Goal: Find contact information: Obtain details needed to contact an individual or organization

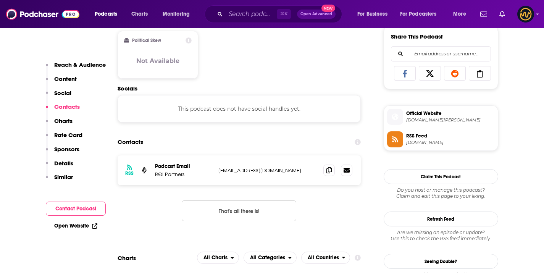
scroll to position [481, 0]
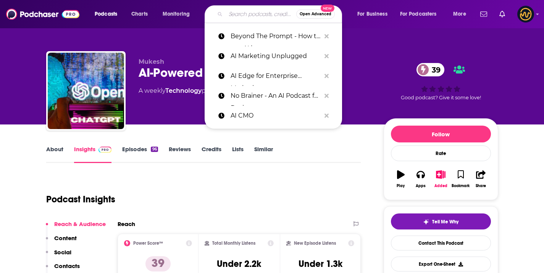
click at [242, 8] on input "Search podcasts, credits, & more..." at bounding box center [261, 14] width 71 height 12
paste input "[PERSON_NAME] Exponential View"
type input "[PERSON_NAME] Exponential View"
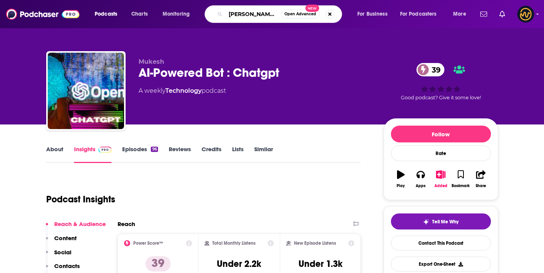
scroll to position [0, 43]
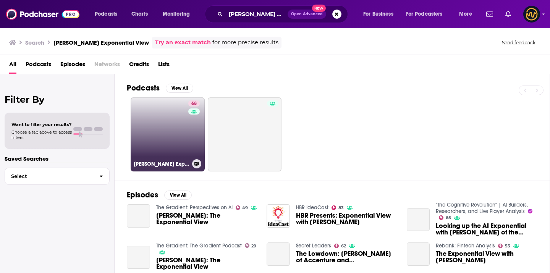
click at [173, 143] on link "68 Azeem Azhar's Exponential View" at bounding box center [168, 134] width 74 height 74
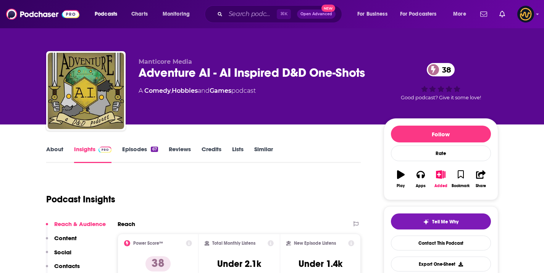
click at [231, 7] on div "⌘ K Open Advanced New" at bounding box center [273, 14] width 137 height 18
click at [239, 18] on input "Search podcasts, credits, & more..." at bounding box center [251, 14] width 51 height 12
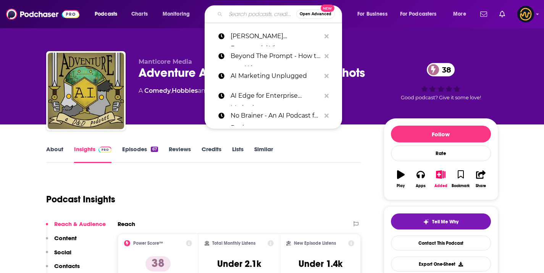
paste input "Inside AI with Aarjay"
type input "Inside AI with Aarjay"
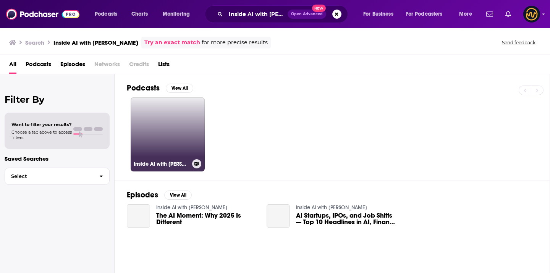
click at [166, 145] on link "Inside AI with Aarjay" at bounding box center [168, 134] width 74 height 74
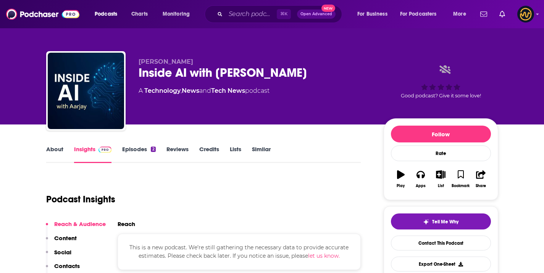
drag, startPoint x: 136, startPoint y: 60, endPoint x: 191, endPoint y: 56, distance: 55.2
click at [191, 56] on div "Aarjay Singh Inside AI with Aarjay A Technology , News and Tech News podcast Go…" at bounding box center [272, 92] width 452 height 82
drag, startPoint x: 191, startPoint y: 56, endPoint x: 187, endPoint y: 60, distance: 6.2
click at [187, 60] on div "Aarjay Singh Inside AI with Aarjay A Technology , News and Tech News podcast Go…" at bounding box center [271, 83] width 463 height 82
copy span "Aarjay Singh"
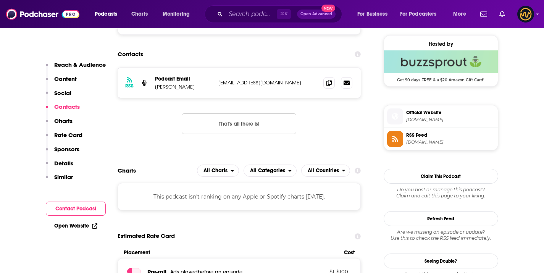
scroll to position [551, 0]
click at [325, 82] on span at bounding box center [328, 82] width 11 height 11
click at [331, 79] on span at bounding box center [328, 82] width 11 height 11
click at [331, 80] on icon at bounding box center [328, 83] width 5 height 6
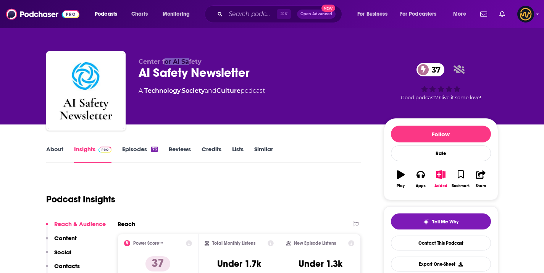
drag, startPoint x: 196, startPoint y: 60, endPoint x: 187, endPoint y: 65, distance: 10.4
click at [187, 65] on span "Center for AI Safety" at bounding box center [170, 61] width 63 height 7
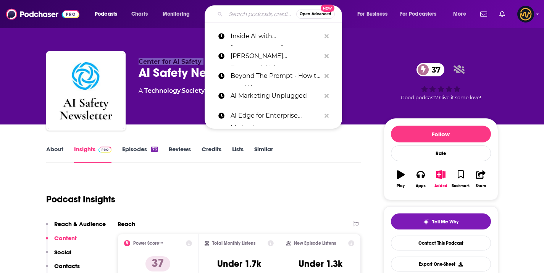
click at [255, 11] on input "Search podcasts, credits, & more..." at bounding box center [261, 14] width 71 height 12
paste input "For Humanity: An AI Safety Podcast"
type input "For Humanity: An AI Safety Podcast"
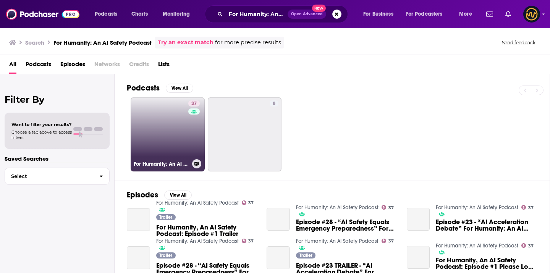
click at [160, 145] on link "37 For Humanity: An AI Safety Podcast" at bounding box center [168, 134] width 74 height 74
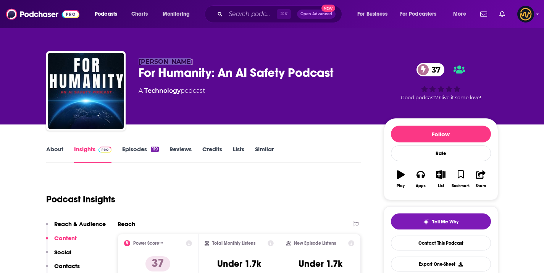
drag, startPoint x: 136, startPoint y: 62, endPoint x: 193, endPoint y: 63, distance: 57.3
click at [193, 63] on div "John Sherman For Humanity: An AI Safety Podcast 37 A Technology podcast 37 Good…" at bounding box center [272, 92] width 452 height 82
copy span "John Sherman"
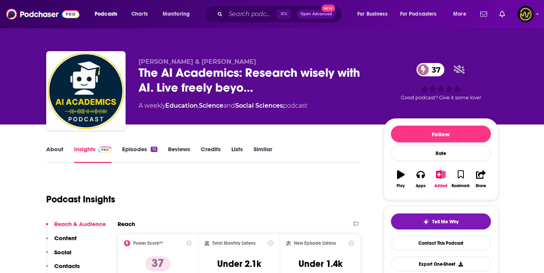
drag, startPoint x: 147, startPoint y: 62, endPoint x: 262, endPoint y: 63, distance: 115.3
click at [262, 63] on div "[PERSON_NAME] & [PERSON_NAME] The AI Academics: Research wisely with AI. Live f…" at bounding box center [272, 92] width 452 height 82
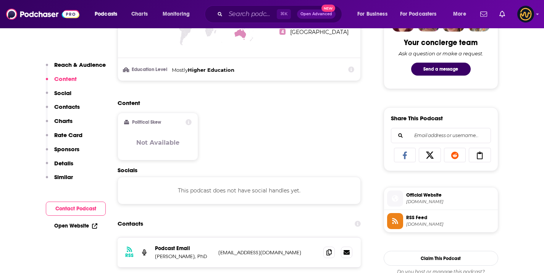
scroll to position [469, 0]
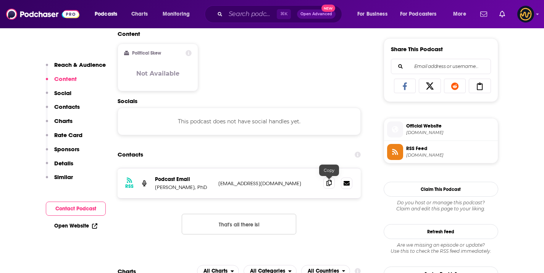
click at [328, 181] on icon at bounding box center [328, 183] width 5 height 6
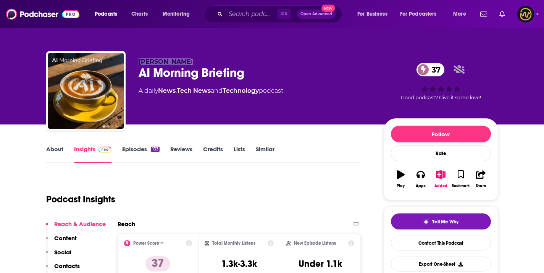
drag, startPoint x: 136, startPoint y: 62, endPoint x: 182, endPoint y: 61, distance: 45.8
click at [182, 61] on div "Matthias Lau AI Morning Briefing 37 A daily News , Tech News and Technology pod…" at bounding box center [272, 92] width 452 height 82
copy span "Matthias Lau"
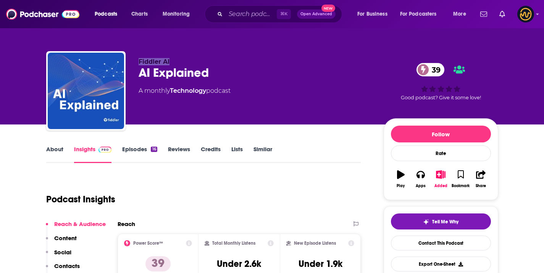
drag, startPoint x: 137, startPoint y: 61, endPoint x: 182, endPoint y: 63, distance: 45.5
click at [182, 63] on div "Fiddler AI AI Explained 39 A monthly Technology podcast 39 Good podcast? Give i…" at bounding box center [272, 92] width 452 height 82
copy span "Fiddler AI"
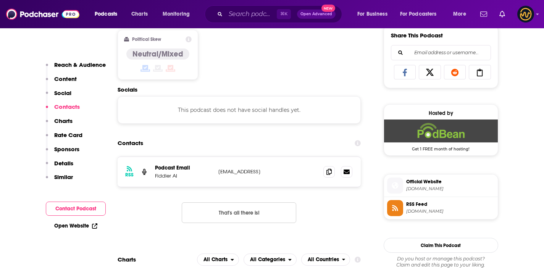
scroll to position [483, 0]
click at [331, 171] on icon at bounding box center [328, 171] width 5 height 6
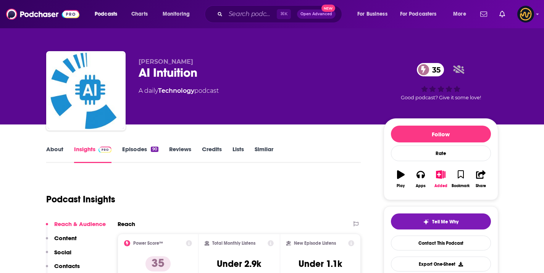
drag, startPoint x: 138, startPoint y: 58, endPoint x: 200, endPoint y: 52, distance: 62.1
click at [200, 52] on div "[PERSON_NAME] AI Intuition 35 A daily Technology podcast 35 Good podcast? Give …" at bounding box center [272, 92] width 452 height 82
drag, startPoint x: 138, startPoint y: 63, endPoint x: 201, endPoint y: 59, distance: 63.1
click at [200, 60] on div "Dan Sarmiento AI Intuition 35 A daily Technology podcast 35 Good podcast? Give …" at bounding box center [272, 92] width 452 height 82
copy span "Dan Sarmiento"
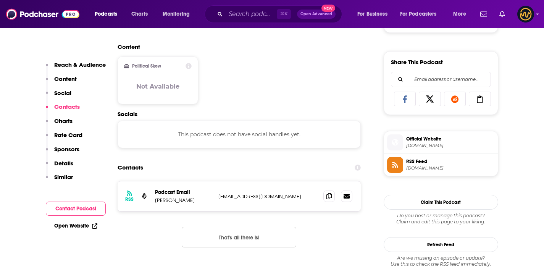
scroll to position [509, 0]
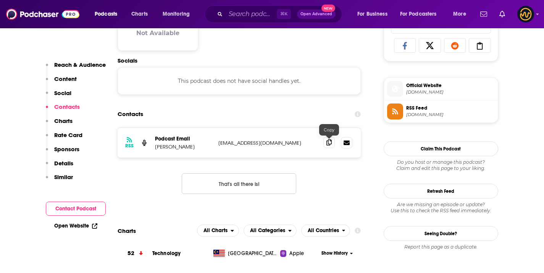
click at [324, 142] on span at bounding box center [328, 142] width 11 height 11
click at [326, 146] on span at bounding box center [328, 142] width 11 height 11
click at [326, 147] on span at bounding box center [328, 142] width 11 height 11
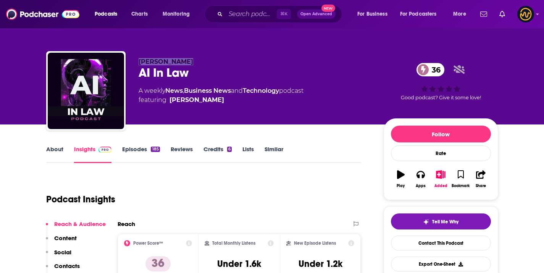
drag, startPoint x: 139, startPoint y: 57, endPoint x: 212, endPoint y: 65, distance: 73.3
click at [212, 65] on div "Mitch Jackson AI In Law 36 A weekly News , Business News and Technology podcast…" at bounding box center [272, 92] width 452 height 82
copy span "Mitch Jackson"
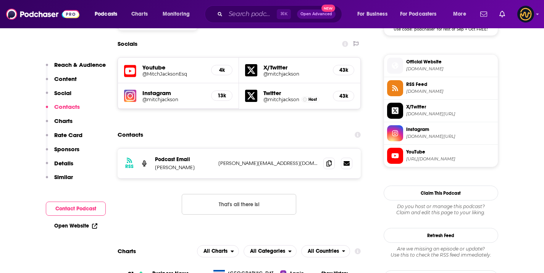
scroll to position [664, 0]
click at [330, 160] on icon at bounding box center [328, 163] width 5 height 6
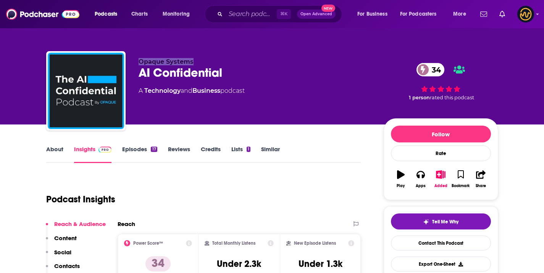
drag, startPoint x: 137, startPoint y: 61, endPoint x: 208, endPoint y: 62, distance: 71.0
click at [208, 62] on div "Opaque Systems AI Confidential 34 A Technology and Business podcast 34 1 person…" at bounding box center [272, 92] width 452 height 82
copy span "Opaque Systems"
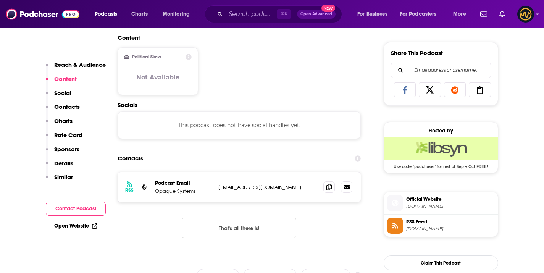
scroll to position [466, 0]
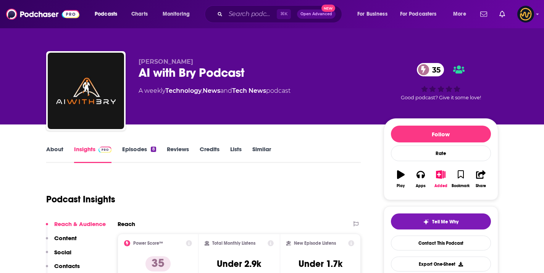
drag, startPoint x: 139, startPoint y: 61, endPoint x: 197, endPoint y: 62, distance: 57.6
click at [197, 62] on p "[PERSON_NAME]" at bounding box center [255, 61] width 233 height 7
copy span "[PERSON_NAME]"
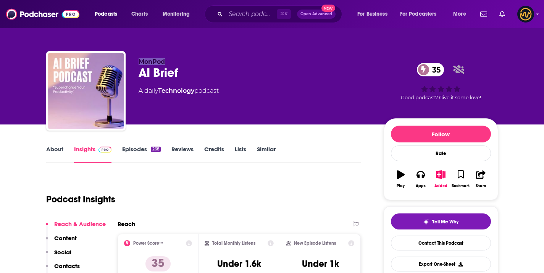
drag, startPoint x: 136, startPoint y: 61, endPoint x: 184, endPoint y: 61, distance: 48.1
click at [184, 61] on div "MonPod AI Brief 35 A daily Technology podcast 35 Good podcast? Give it some lov…" at bounding box center [272, 92] width 452 height 82
copy span "MonPod"
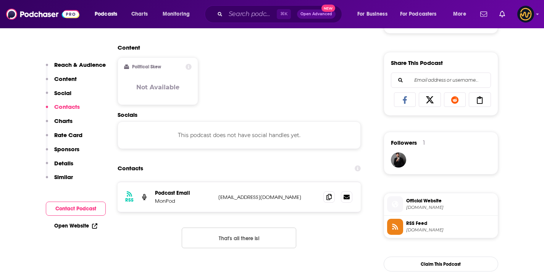
scroll to position [484, 0]
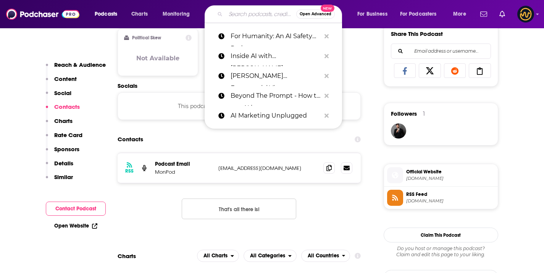
click at [227, 15] on input "Search podcasts, credits, & more..." at bounding box center [261, 14] width 71 height 12
paste input "Fueling AI"
type input "Fueling AI"
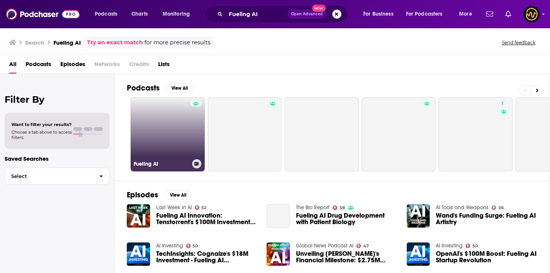
click at [170, 154] on link "Fueling AI" at bounding box center [168, 134] width 74 height 74
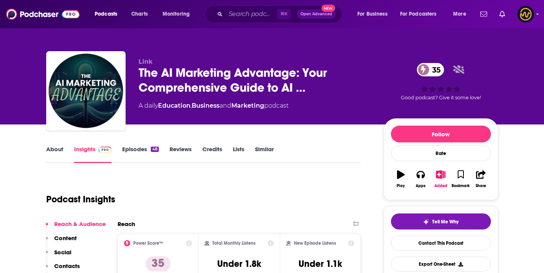
click at [268, 23] on div "⌘ K Open Advanced New" at bounding box center [273, 14] width 137 height 18
click at [263, 18] on input "Search podcasts, credits, & more..." at bounding box center [251, 14] width 51 height 12
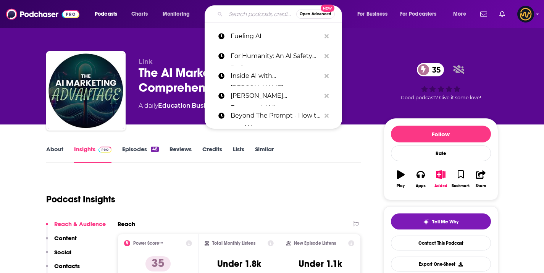
paste input "Center for AI Policy Podcast"
type input "Center for AI Policy Podcast"
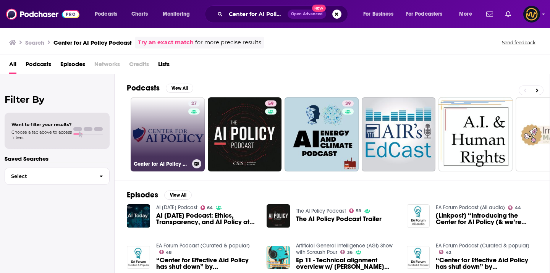
click at [171, 136] on link "27 Center for AI Policy Podcast" at bounding box center [168, 134] width 74 height 74
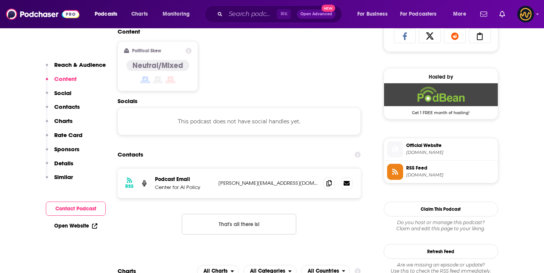
scroll to position [520, 0]
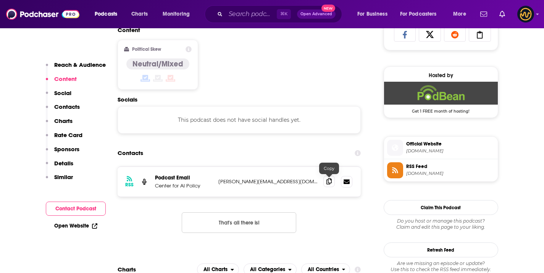
click at [327, 182] on icon at bounding box center [328, 181] width 5 height 6
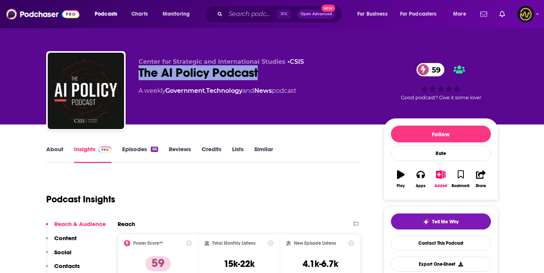
drag, startPoint x: 139, startPoint y: 73, endPoint x: 291, endPoint y: 51, distance: 154.3
click at [266, 80] on div "Center for Strategic and International Studies • CSIS The AI Policy Podcast 59 …" at bounding box center [255, 88] width 233 height 61
copy h2 "The AI Policy Podcast"
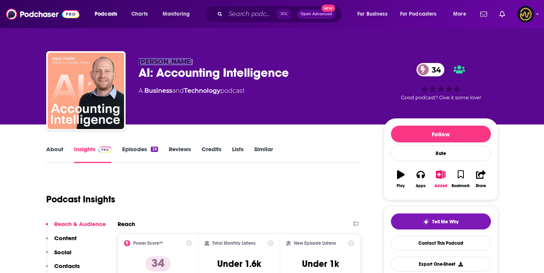
drag, startPoint x: 137, startPoint y: 62, endPoint x: 181, endPoint y: 59, distance: 44.0
click at [181, 59] on div "[PERSON_NAME] AI: Accounting Intelligence 34 A Business and Technology podcast …" at bounding box center [272, 92] width 452 height 82
copy span "[PERSON_NAME]"
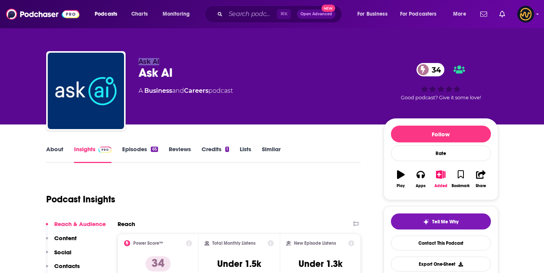
drag, startPoint x: 160, startPoint y: 62, endPoint x: 146, endPoint y: 51, distance: 17.1
click at [139, 61] on p "Ask AI" at bounding box center [255, 61] width 233 height 7
copy span "Ask AI"
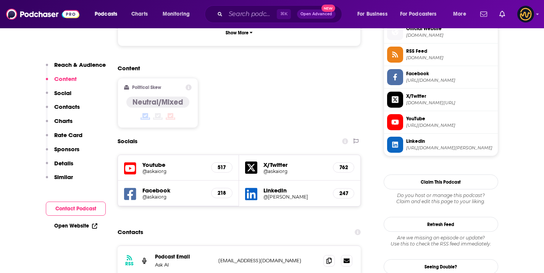
scroll to position [580, 0]
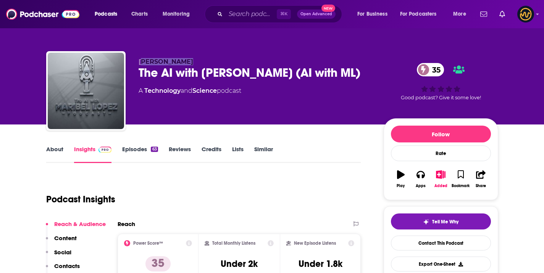
drag, startPoint x: 142, startPoint y: 60, endPoint x: 193, endPoint y: 63, distance: 51.6
click at [193, 63] on p "Maribel Lopez" at bounding box center [255, 61] width 233 height 7
drag, startPoint x: 135, startPoint y: 63, endPoint x: 183, endPoint y: 61, distance: 48.1
click at [184, 63] on div "Maribel Lopez The AI with Maribel Lopez (AI with ML) 35 A Technology and Scienc…" at bounding box center [272, 92] width 452 height 82
copy span "Maribel Lopez"
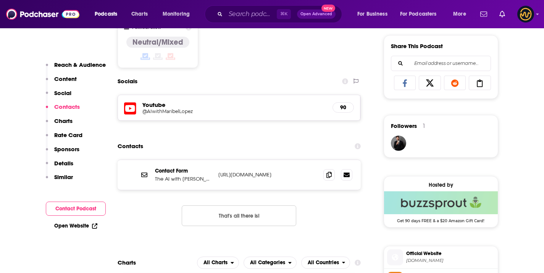
scroll to position [472, 0]
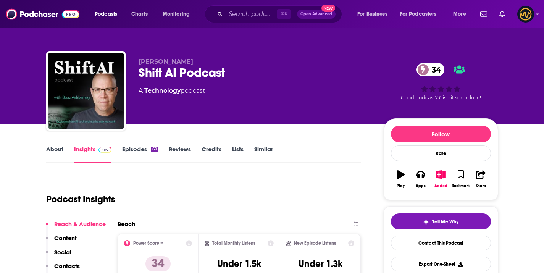
drag, startPoint x: 171, startPoint y: 63, endPoint x: 209, endPoint y: 63, distance: 38.2
click at [209, 63] on div "[PERSON_NAME] Shift AI Podcast 34 A Technology podcast 34 Good podcast? Give it…" at bounding box center [272, 92] width 452 height 82
copy span "[PERSON_NAME]"
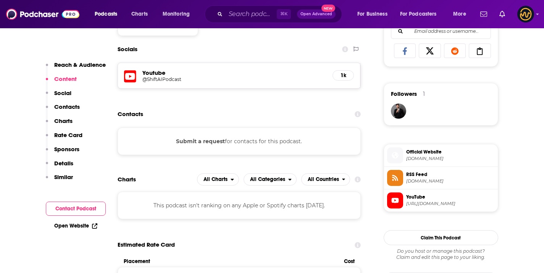
scroll to position [347, 0]
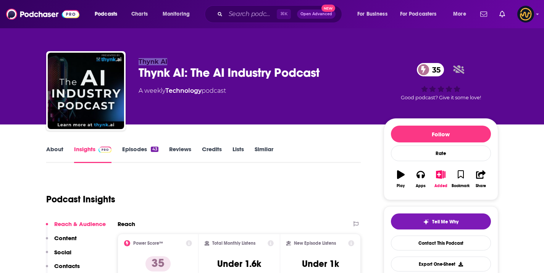
drag, startPoint x: 139, startPoint y: 61, endPoint x: 177, endPoint y: 61, distance: 37.4
click at [177, 61] on p "Thynk AI" at bounding box center [255, 61] width 233 height 7
copy span "Thynk AI"
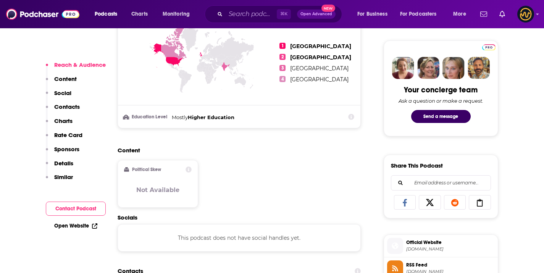
scroll to position [505, 0]
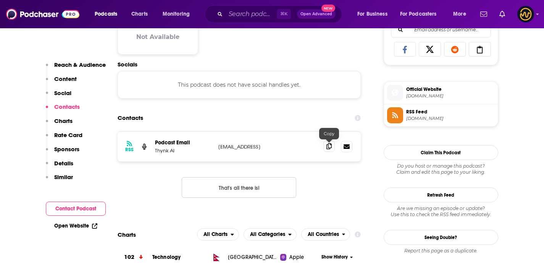
click at [324, 148] on span at bounding box center [328, 145] width 11 height 11
click at [327, 148] on icon at bounding box center [328, 146] width 5 height 6
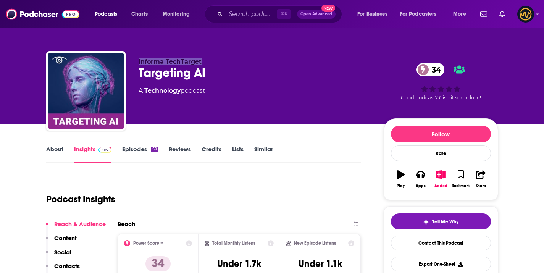
drag, startPoint x: 132, startPoint y: 61, endPoint x: 208, endPoint y: 61, distance: 76.7
click at [208, 62] on div "Informa TechTarget Targeting AI 34 A Technology podcast 34 Good podcast? Give i…" at bounding box center [272, 92] width 452 height 82
copy span "Informa TechTarget"
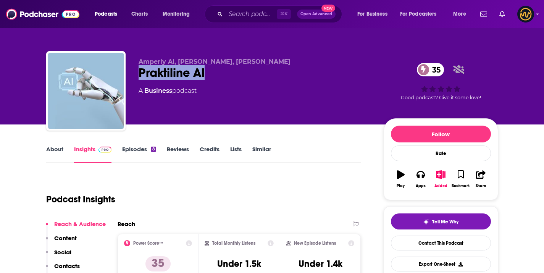
drag, startPoint x: 163, startPoint y: 76, endPoint x: 215, endPoint y: 72, distance: 52.4
click at [215, 72] on div "Praktiline AI 35" at bounding box center [255, 72] width 233 height 15
copy h2 "Praktiline AI"
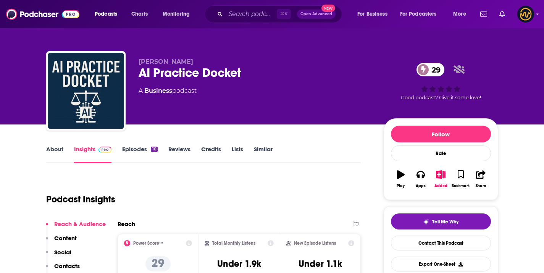
drag, startPoint x: 138, startPoint y: 59, endPoint x: 182, endPoint y: 57, distance: 44.3
click at [182, 57] on div "Alex D AI Practice Docket 29 A Business podcast 29 Good podcast? Give it some l…" at bounding box center [272, 92] width 452 height 82
drag, startPoint x: 131, startPoint y: 61, endPoint x: 177, endPoint y: 61, distance: 45.4
click at [177, 61] on div "Alex D AI Practice Docket 29 A Business podcast 29 Good podcast? Give it some l…" at bounding box center [272, 92] width 452 height 82
copy span "Alex D"
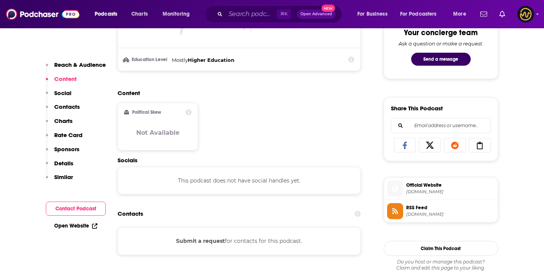
scroll to position [430, 0]
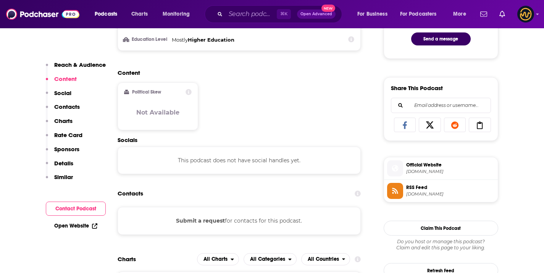
click at [277, 16] on span "⌘ K" at bounding box center [284, 14] width 14 height 10
click at [258, 11] on input "Search podcasts, credits, & more..." at bounding box center [251, 14] width 51 height 12
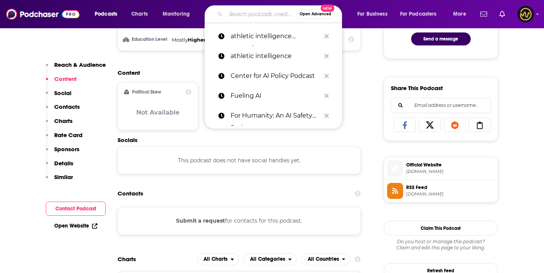
paste input "Leading the Shift: AI innovation talks with Microsoft Azure"
type input "Leading the Shift: AI innovation talks with Microsoft Azure"
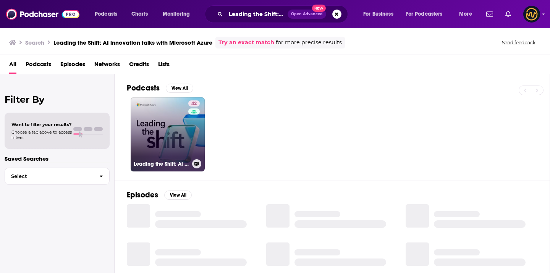
click at [150, 120] on link "42 Leading the Shift: AI innovation talks with Microsoft Azure" at bounding box center [168, 134] width 74 height 74
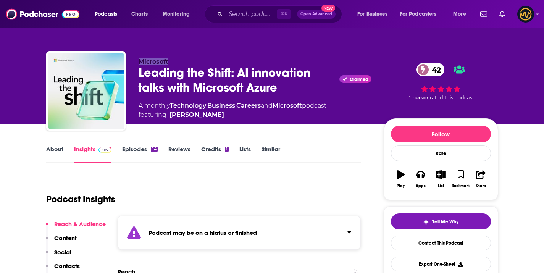
drag, startPoint x: 135, startPoint y: 57, endPoint x: 183, endPoint y: 48, distance: 49.0
click at [169, 61] on div "Microsoft Leading the Shift: AI innovation talks with Microsoft Azure Claimed 4…" at bounding box center [272, 92] width 452 height 82
copy span "Microsoft"
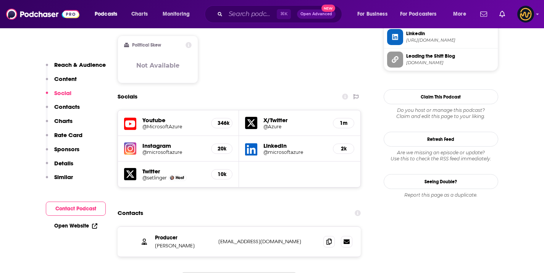
scroll to position [675, 0]
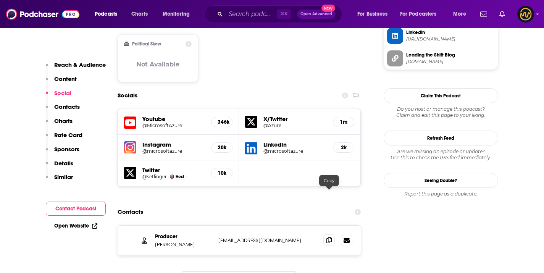
click at [329, 237] on icon at bounding box center [328, 240] width 5 height 6
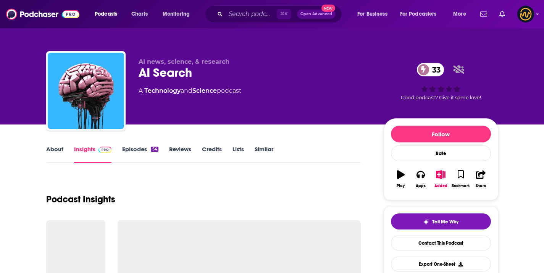
click at [149, 73] on div "AI Search 33" at bounding box center [255, 72] width 233 height 15
copy div "AI Search 33"
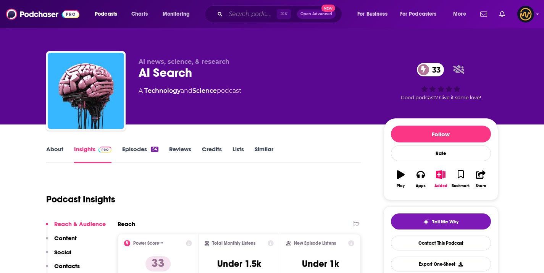
click at [235, 10] on input "Search podcasts, credits, & more..." at bounding box center [251, 14] width 51 height 12
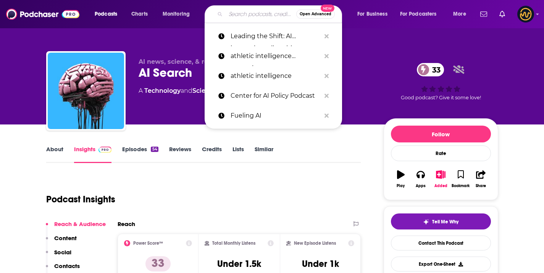
paste input "eCommerce AI: The Revenue Revolution"
type input "eCommerce AI: The Revenue Revolution"
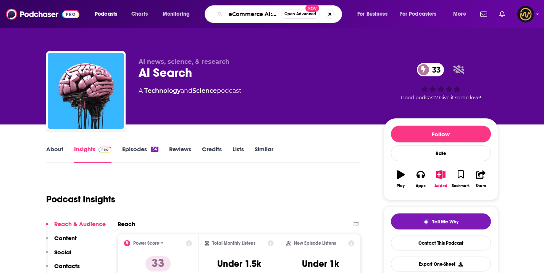
scroll to position [0, 64]
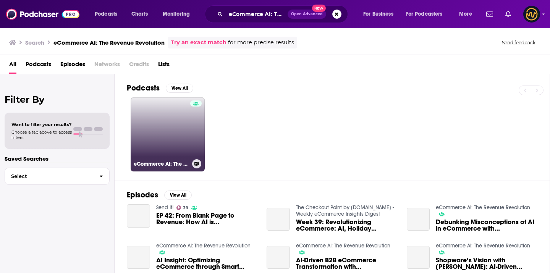
click at [181, 131] on link "eCommerce AI: The Revenue Revolution" at bounding box center [168, 134] width 74 height 74
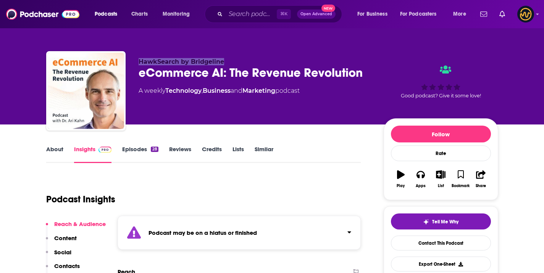
drag, startPoint x: 140, startPoint y: 60, endPoint x: 232, endPoint y: 65, distance: 91.7
click at [232, 65] on p "HawkSearch by Bridgeline" at bounding box center [255, 61] width 233 height 7
copy span "HawkSearch by Bridgeline"
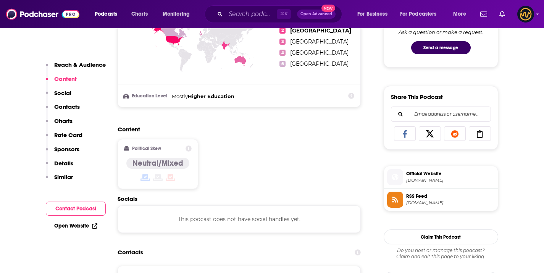
scroll to position [570, 0]
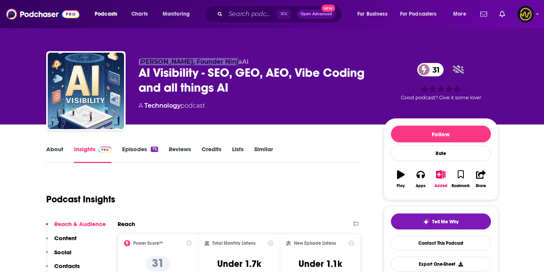
drag, startPoint x: 142, startPoint y: 62, endPoint x: 245, endPoint y: 65, distance: 102.7
click at [245, 65] on p "[PERSON_NAME], Founder NinjaAI" at bounding box center [255, 61] width 233 height 7
drag, startPoint x: 134, startPoint y: 64, endPoint x: 233, endPoint y: 61, distance: 99.3
click at [233, 61] on div "[PERSON_NAME], Founder NinjaAI AI Visibility - SEO, GEO, AEO, Vibe Coding and a…" at bounding box center [272, 92] width 452 height 82
copy span "[PERSON_NAME], Founder NinjaAI"
